Goal: Find specific page/section: Find specific page/section

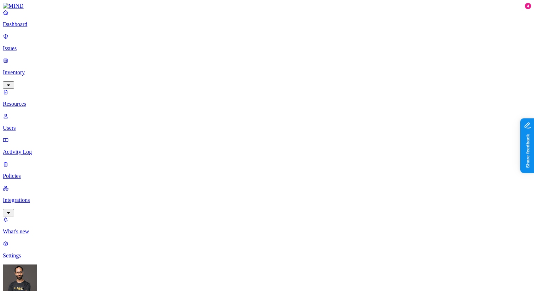
drag, startPoint x: 115, startPoint y: 25, endPoint x: 82, endPoint y: 25, distance: 33.2
type input "fsafsafsad"
click at [12, 38] on div "Dashboard Issues Inventory Resources Users Activity Log Policies Integrations" at bounding box center [267, 112] width 528 height 207
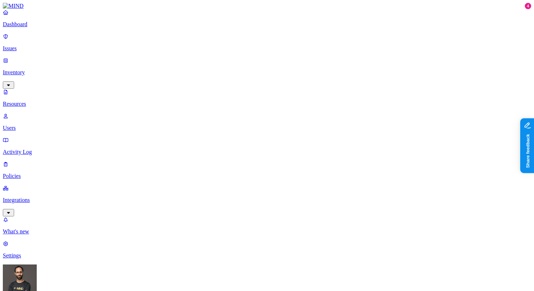
click at [19, 47] on p "Issues" at bounding box center [267, 48] width 528 height 6
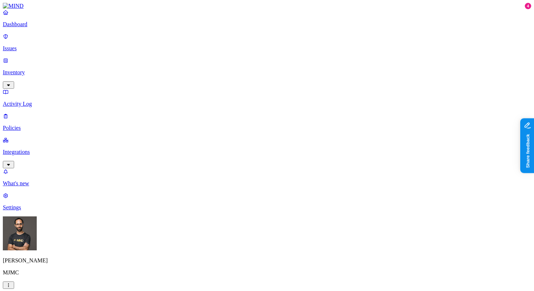
click at [26, 57] on link "Inventory" at bounding box center [267, 72] width 528 height 30
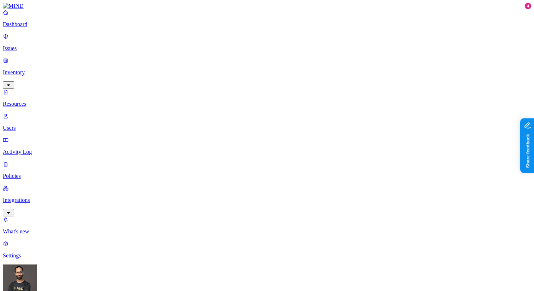
click at [42, 125] on p "Users" at bounding box center [267, 128] width 528 height 6
click at [45, 149] on p "Activity Log" at bounding box center [267, 152] width 528 height 6
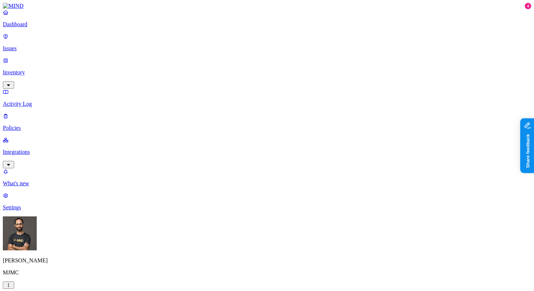
click at [36, 45] on p "Issues" at bounding box center [267, 48] width 528 height 6
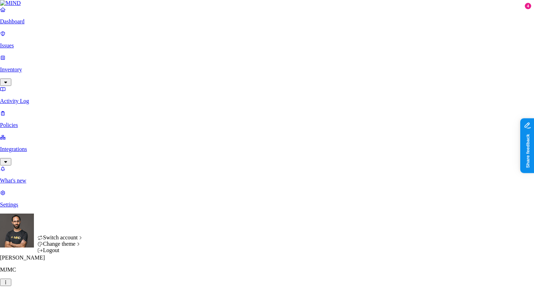
click at [62, 278] on html "Dashboard Issues Inventory Activity Log Policies Integrations What's new 4 Sett…" at bounding box center [267, 225] width 534 height 450
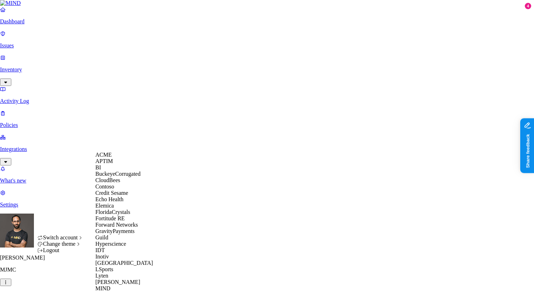
click at [105, 158] on span "ACME" at bounding box center [103, 155] width 16 height 6
